Goal: Information Seeking & Learning: Check status

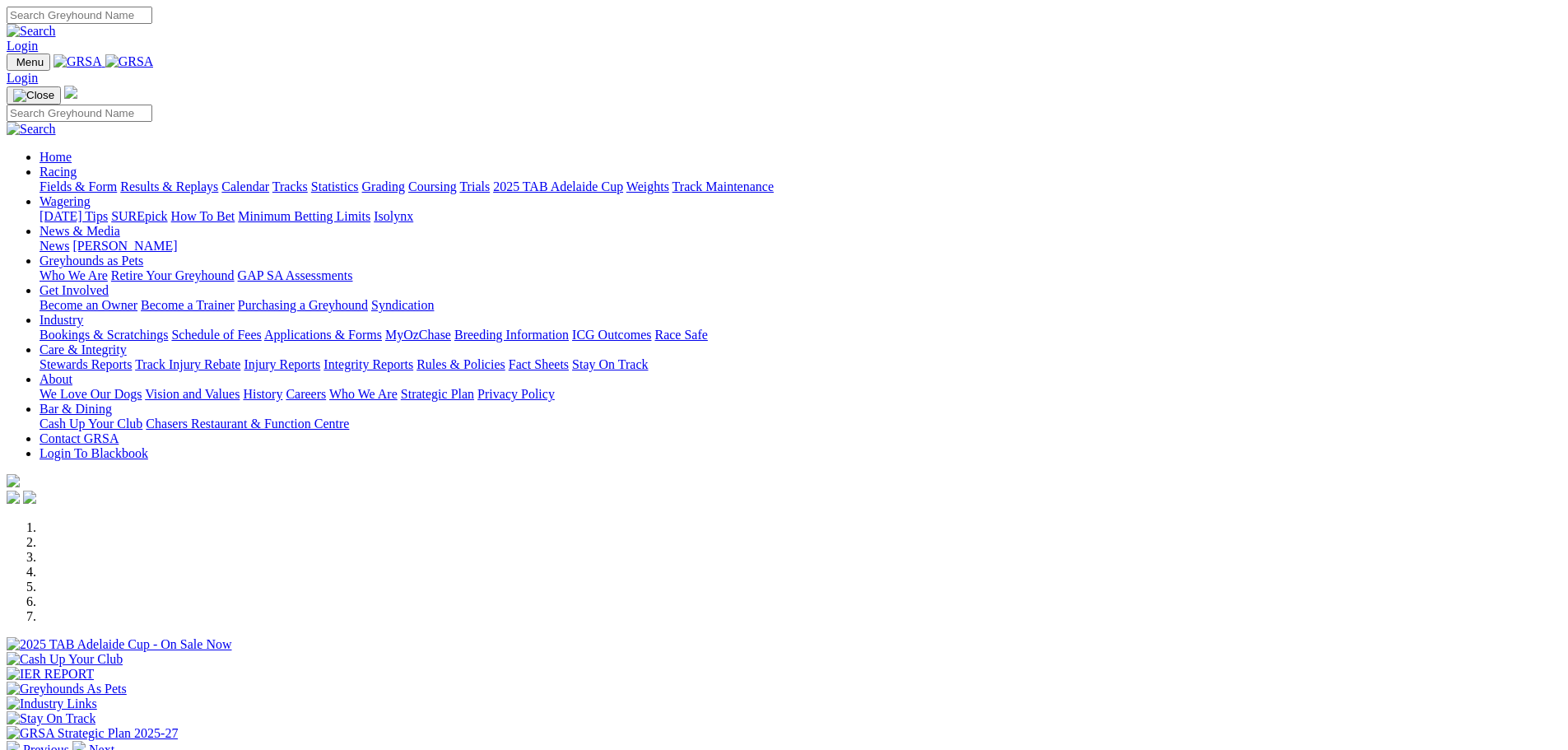
scroll to position [1400, 0]
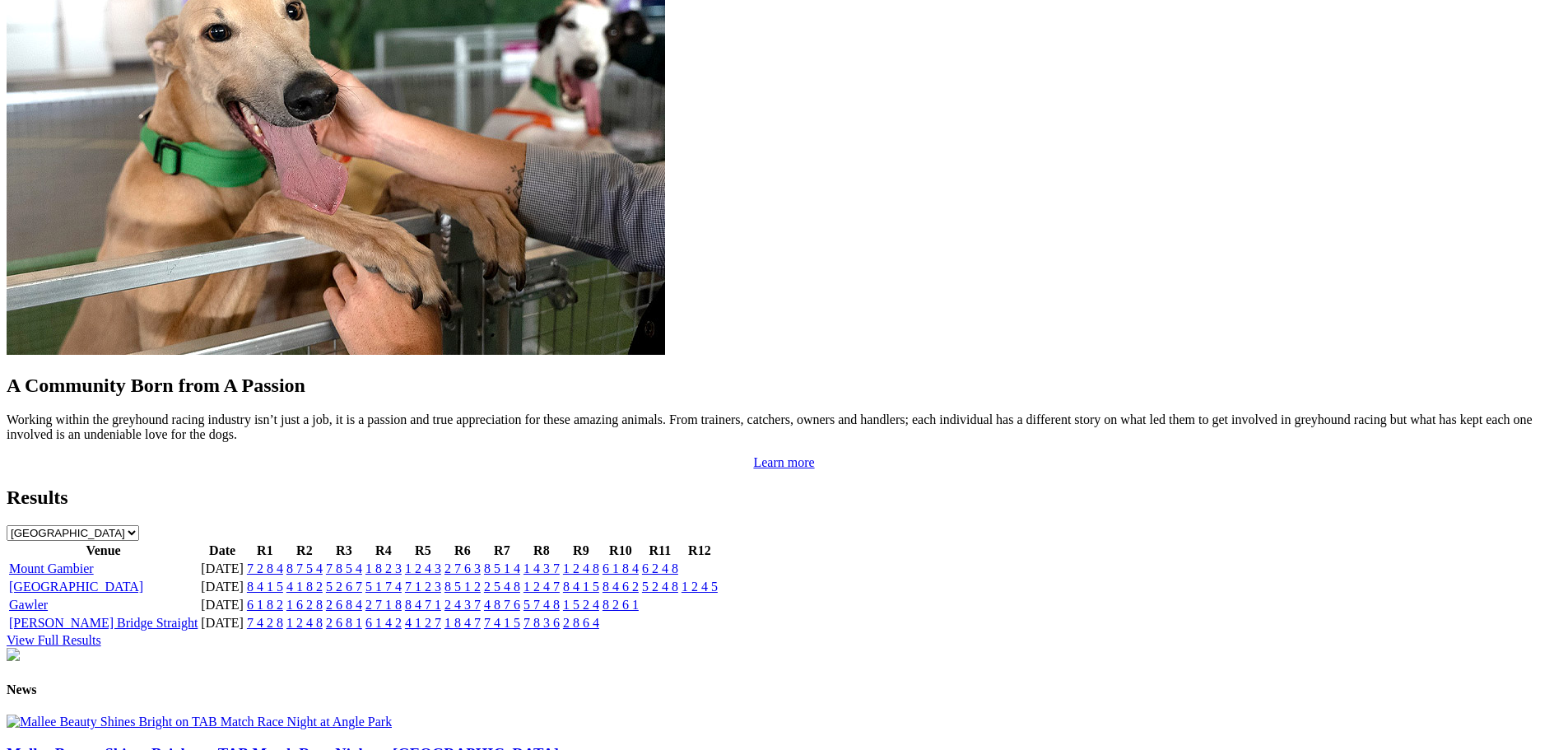
click at [560, 616] on link "7 8 3 6" at bounding box center [542, 622] width 36 height 14
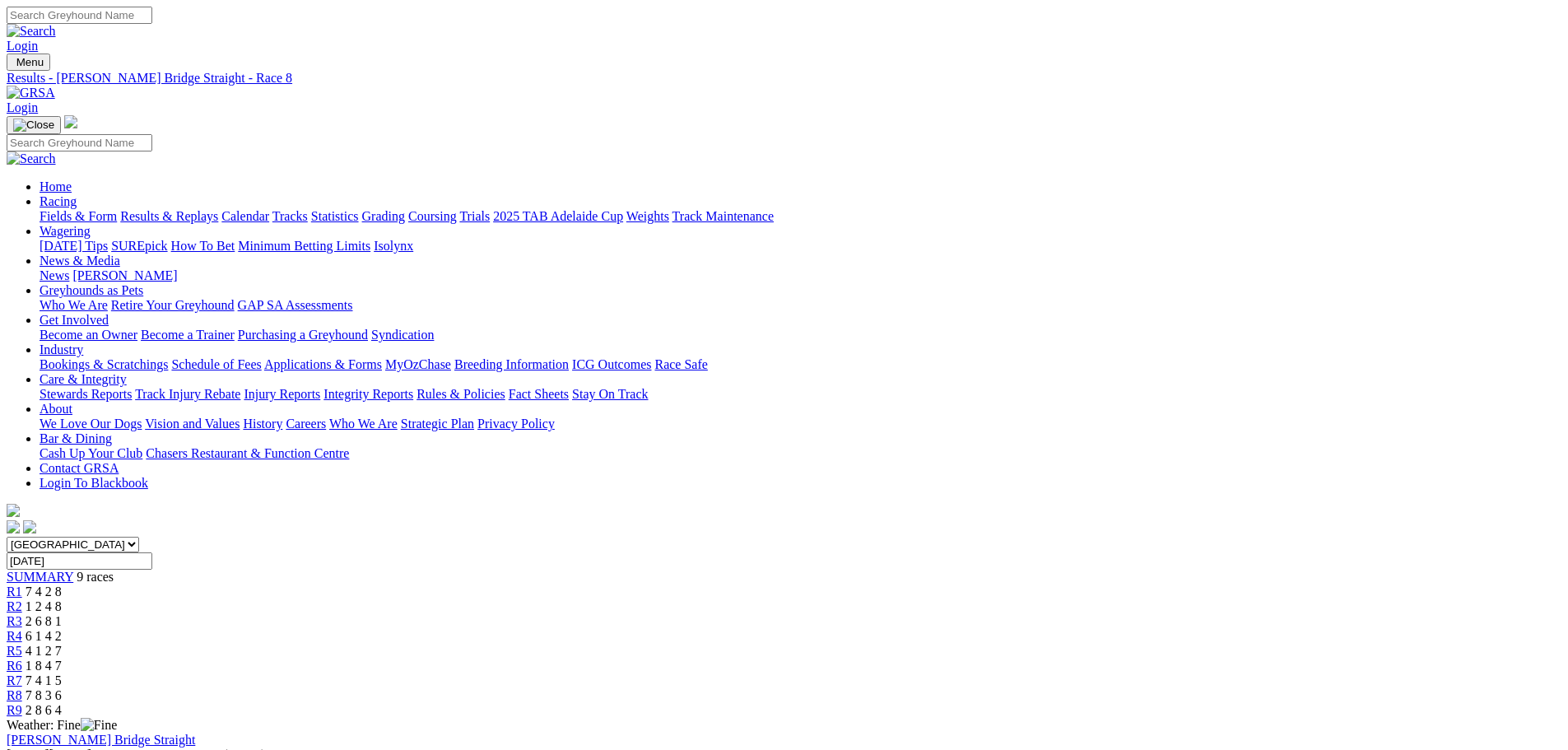
click at [1232, 703] on div "R9 2 8 6 4" at bounding box center [784, 711] width 1555 height 15
click at [55, 86] on img at bounding box center [30, 93] width 48 height 15
